Goal: Transaction & Acquisition: Purchase product/service

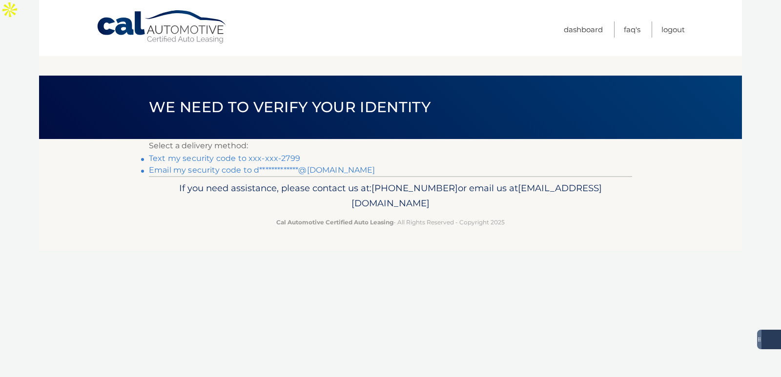
click at [250, 154] on link "Text my security code to xxx-xxx-2799" at bounding box center [224, 158] width 151 height 9
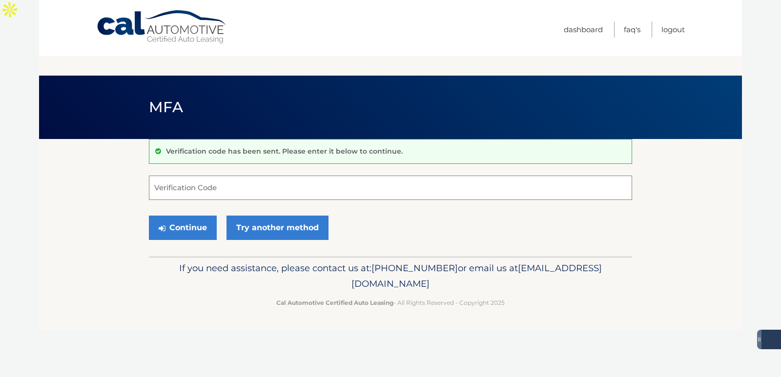
click at [188, 176] on input "Verification Code" at bounding box center [390, 188] width 483 height 24
type input "127932"
click at [181, 216] on button "Continue" at bounding box center [183, 228] width 68 height 24
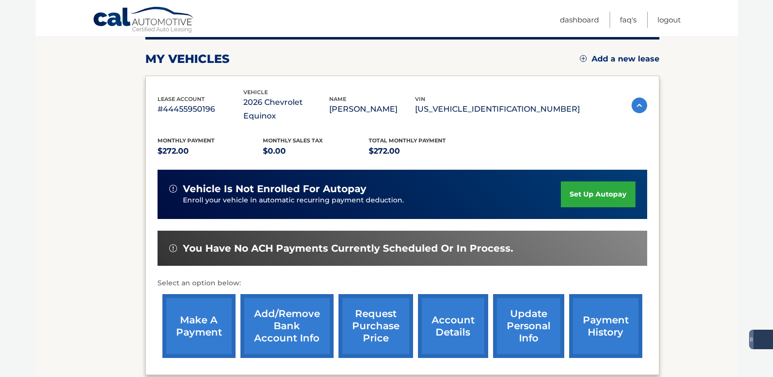
scroll to position [163, 0]
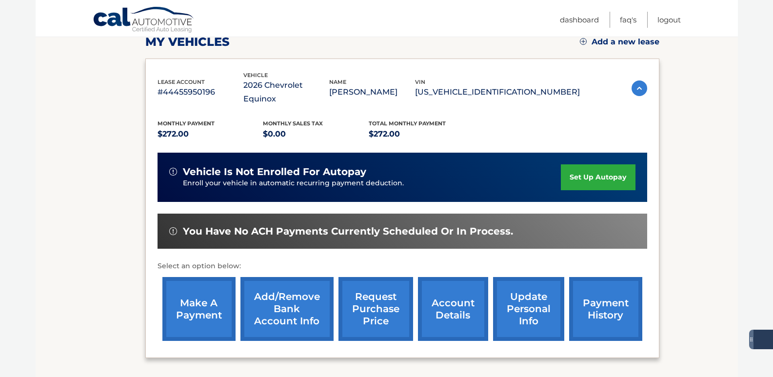
click at [189, 277] on link "make a payment" at bounding box center [198, 309] width 73 height 64
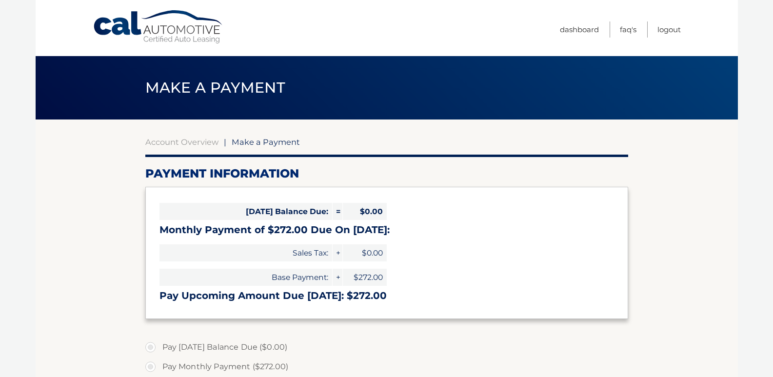
select select "YTY4ZDdhNWQtMDg1Mi00MzcyLTkzNjctNGZkMGMzZTU0ZjU4"
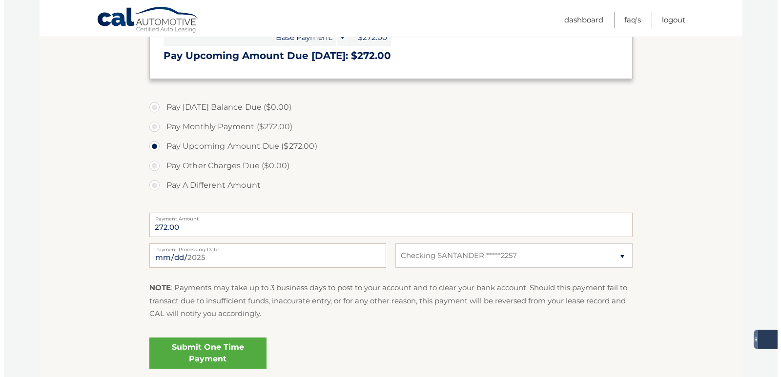
scroll to position [289, 0]
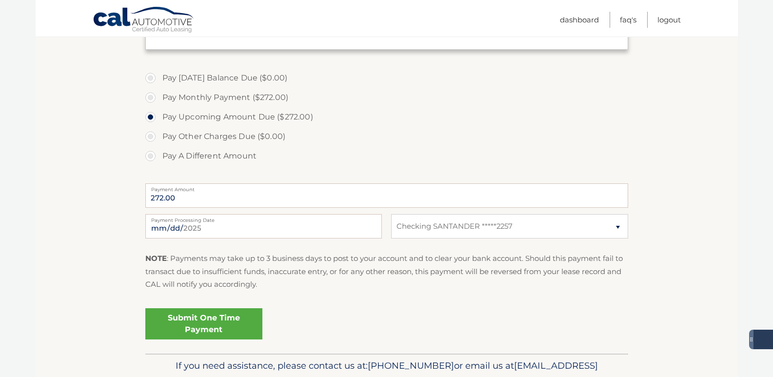
click at [200, 308] on link "Submit One Time Payment" at bounding box center [203, 323] width 117 height 31
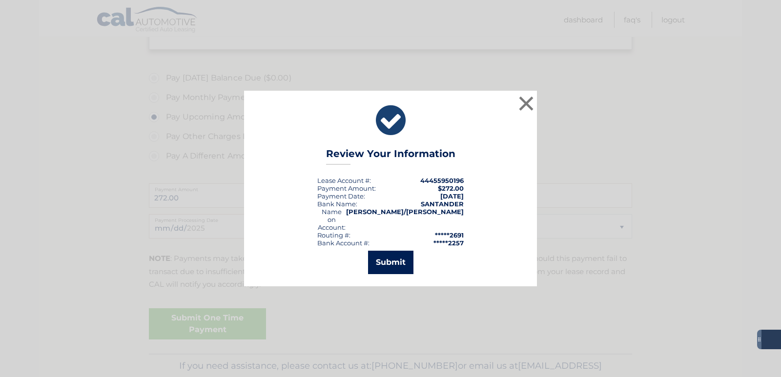
click at [389, 251] on button "Submit" at bounding box center [390, 262] width 45 height 23
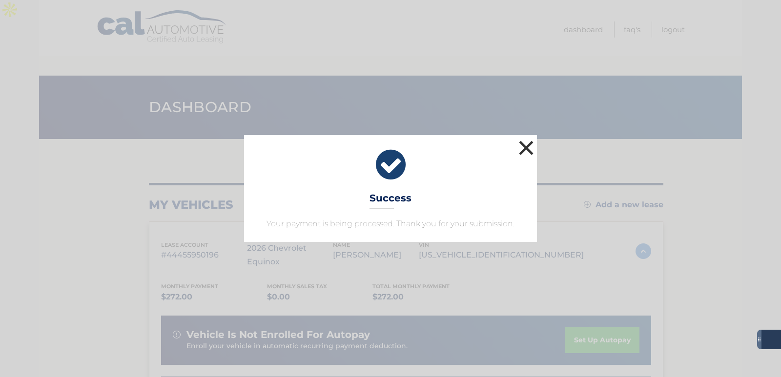
click at [529, 145] on button "×" at bounding box center [526, 148] width 20 height 20
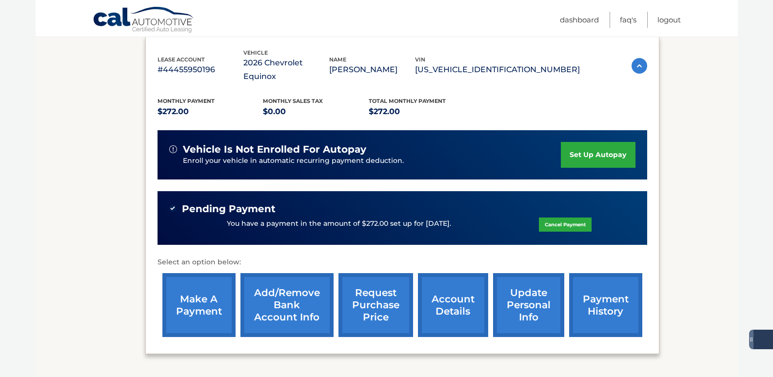
scroll to position [231, 0]
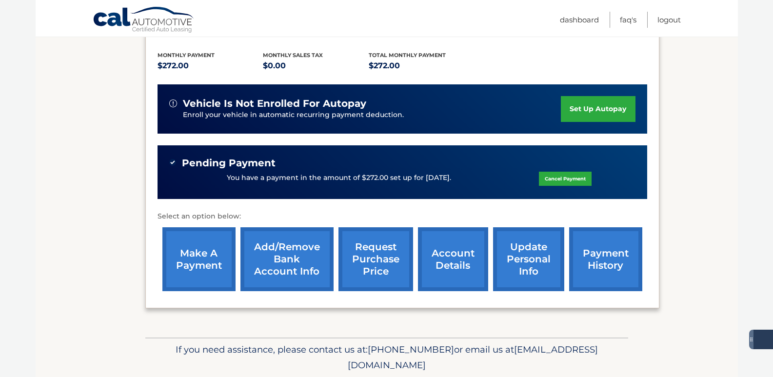
click at [598, 227] on link "payment history" at bounding box center [605, 259] width 73 height 64
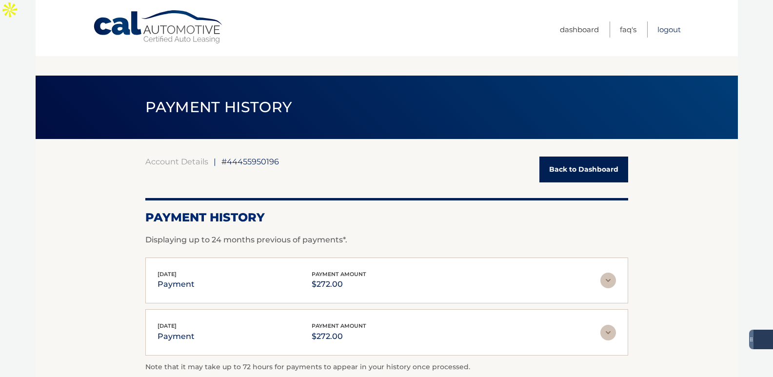
click at [672, 27] on link "Logout" at bounding box center [669, 29] width 23 height 16
